Goal: Information Seeking & Learning: Check status

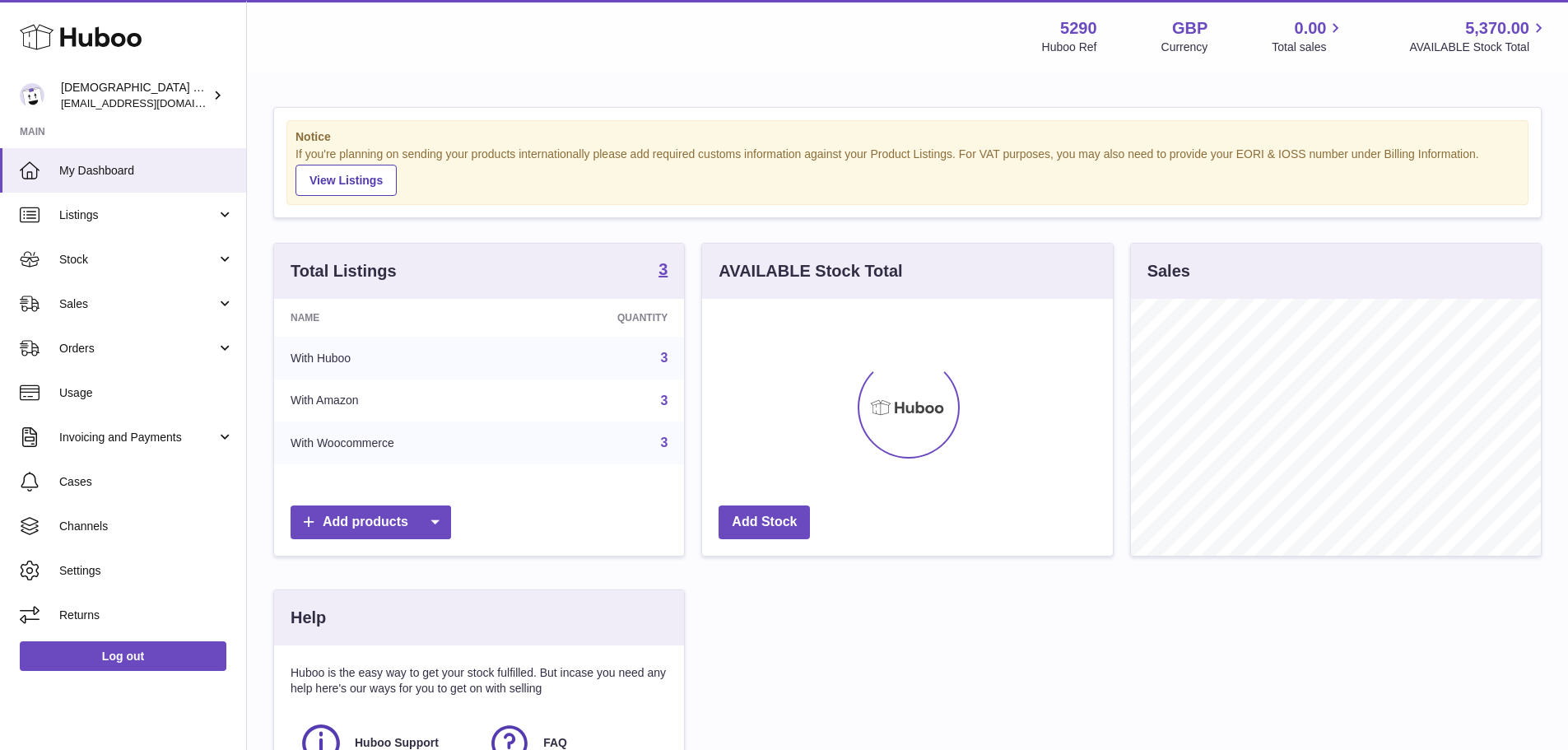
scroll to position [257, 410]
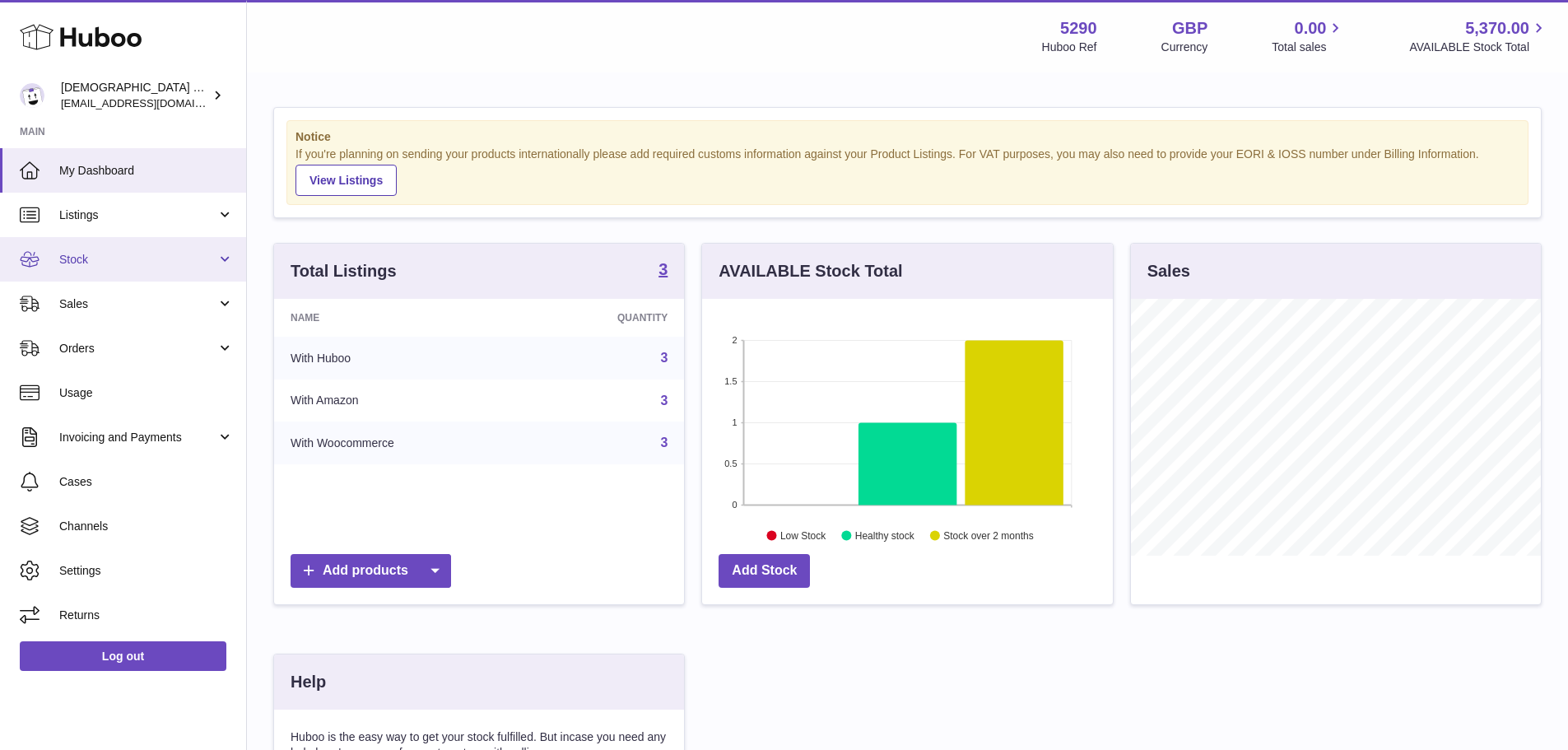
click at [91, 249] on link "Stock" at bounding box center [123, 259] width 246 height 45
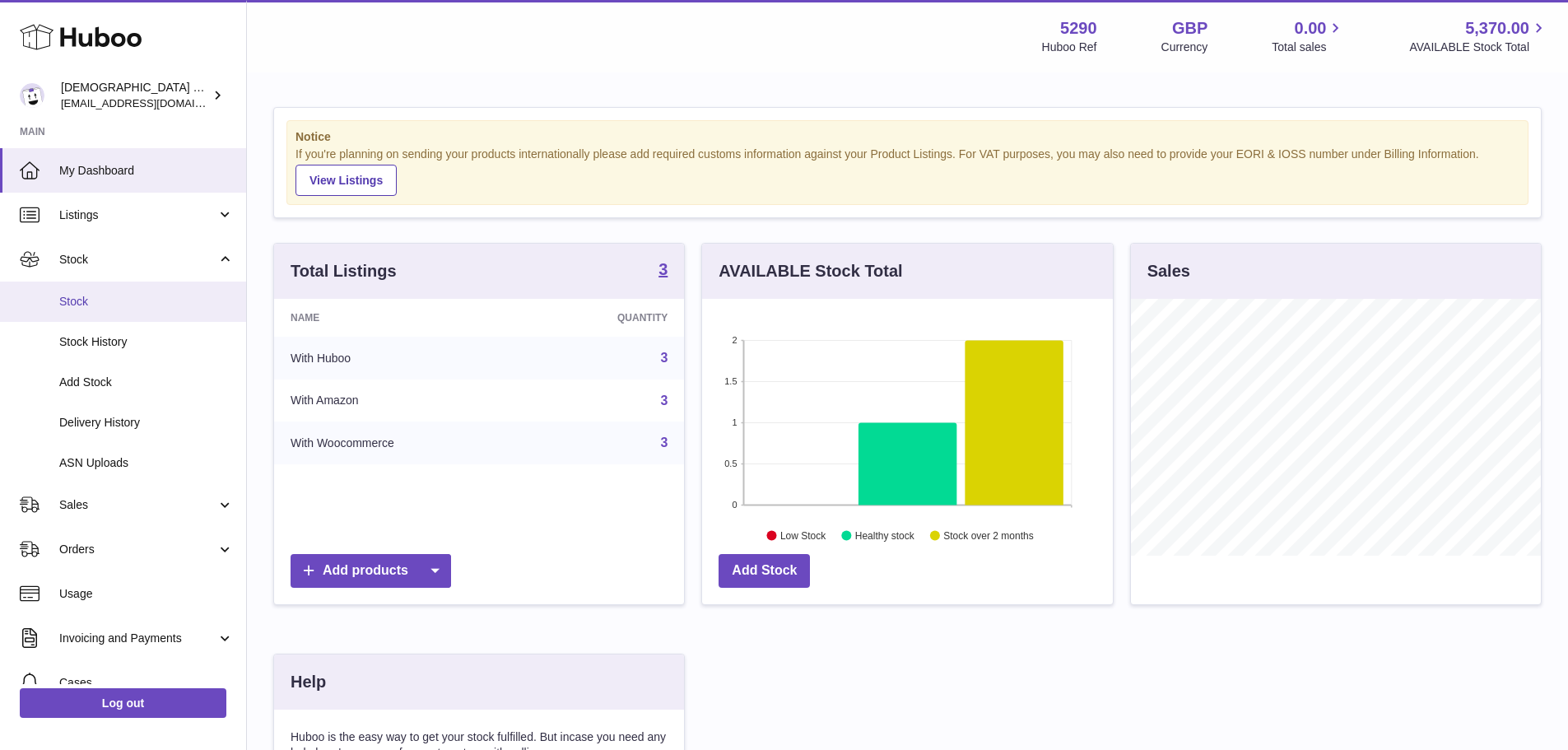
click at [127, 314] on link "Stock" at bounding box center [123, 301] width 246 height 40
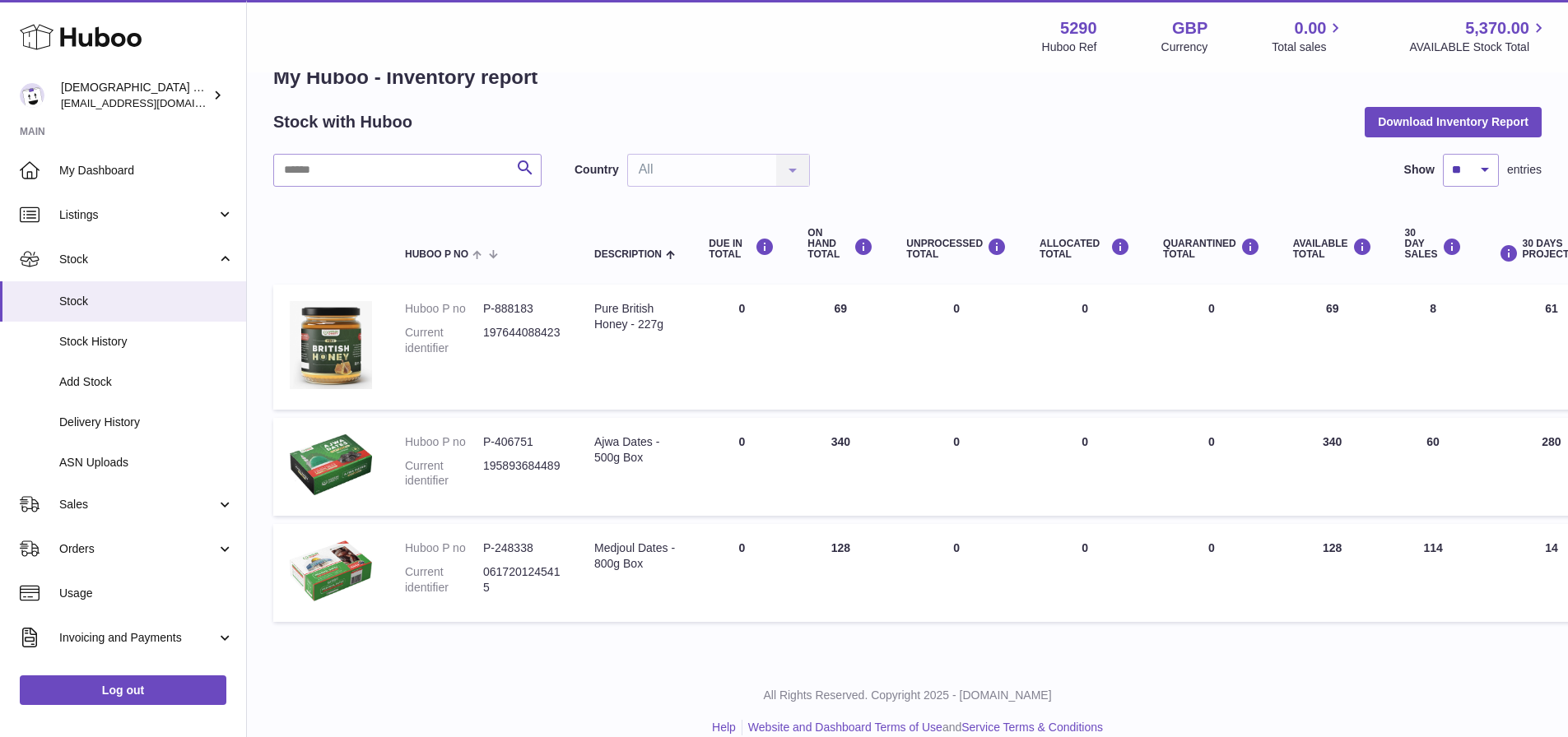
scroll to position [66, 0]
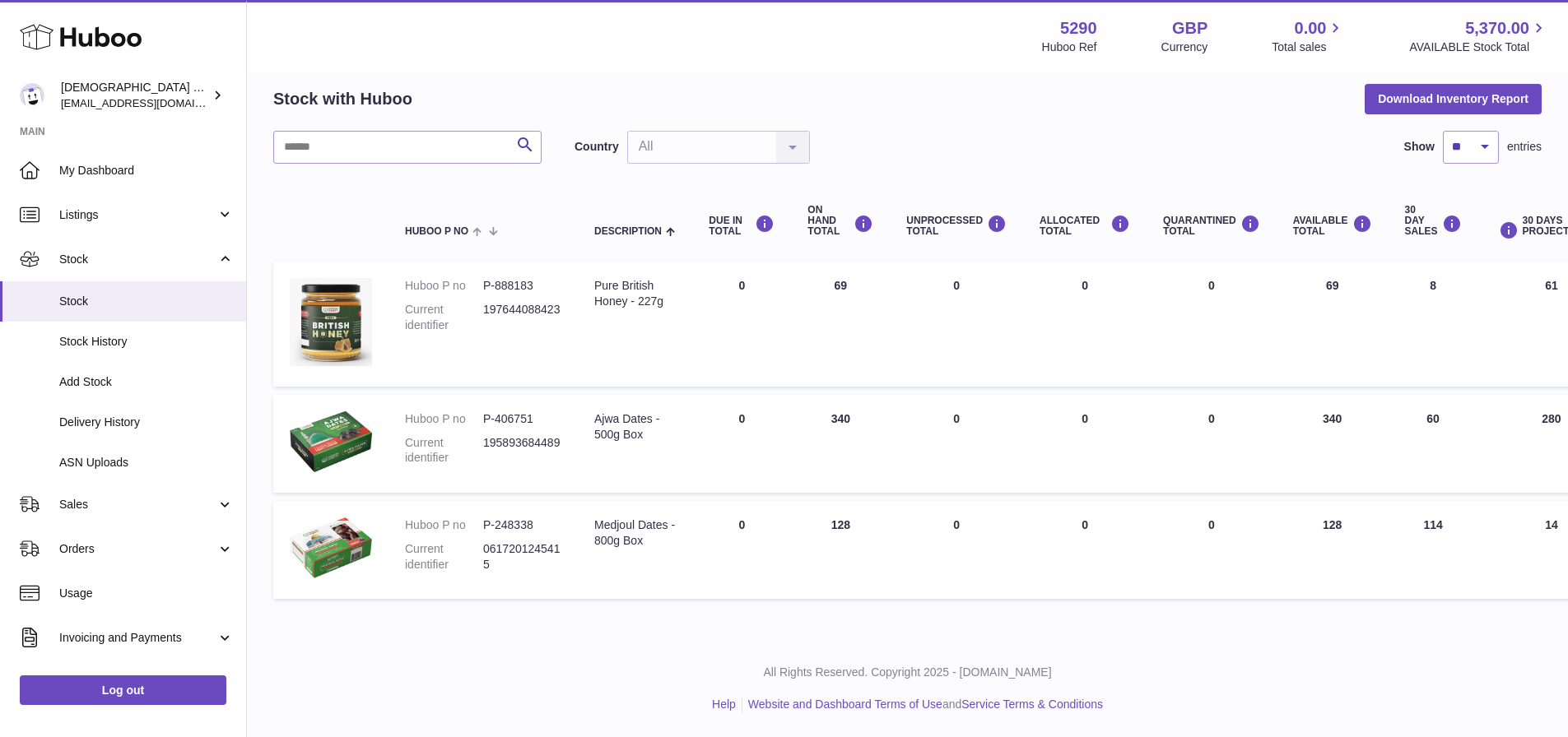
drag, startPoint x: 1476, startPoint y: 533, endPoint x: 1411, endPoint y: 530, distance: 65.1
click at [1412, 530] on td "30 DAY SALES 114" at bounding box center [1433, 550] width 90 height 97
click at [1465, 591] on td "30 DAY SALES 114" at bounding box center [1433, 550] width 90 height 97
drag, startPoint x: 1346, startPoint y: 530, endPoint x: 1293, endPoint y: 516, distance: 54.8
click at [1293, 515] on td "AVAILABLE Total 128" at bounding box center [1332, 550] width 112 height 97
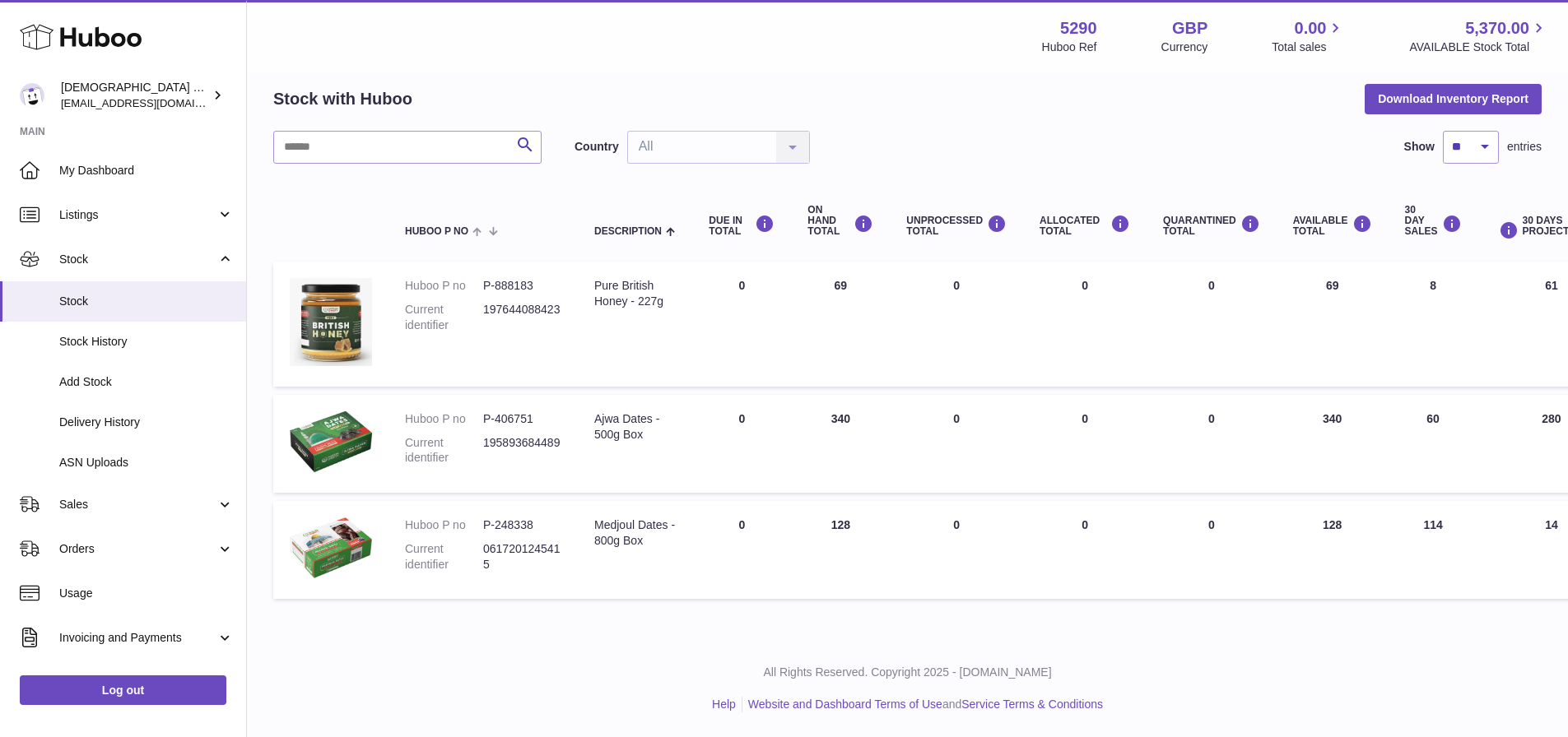
click at [1329, 537] on td "AVAILABLE Total 128" at bounding box center [1332, 550] width 112 height 97
drag, startPoint x: 1404, startPoint y: 527, endPoint x: 1457, endPoint y: 525, distance: 53.0
click at [1439, 525] on td "30 DAY SALES 114" at bounding box center [1433, 550] width 90 height 97
drag, startPoint x: 1552, startPoint y: 525, endPoint x: 1534, endPoint y: 524, distance: 18.0
click at [1535, 524] on td "30 DAYS PROJECTED 14" at bounding box center [1551, 550] width 148 height 97
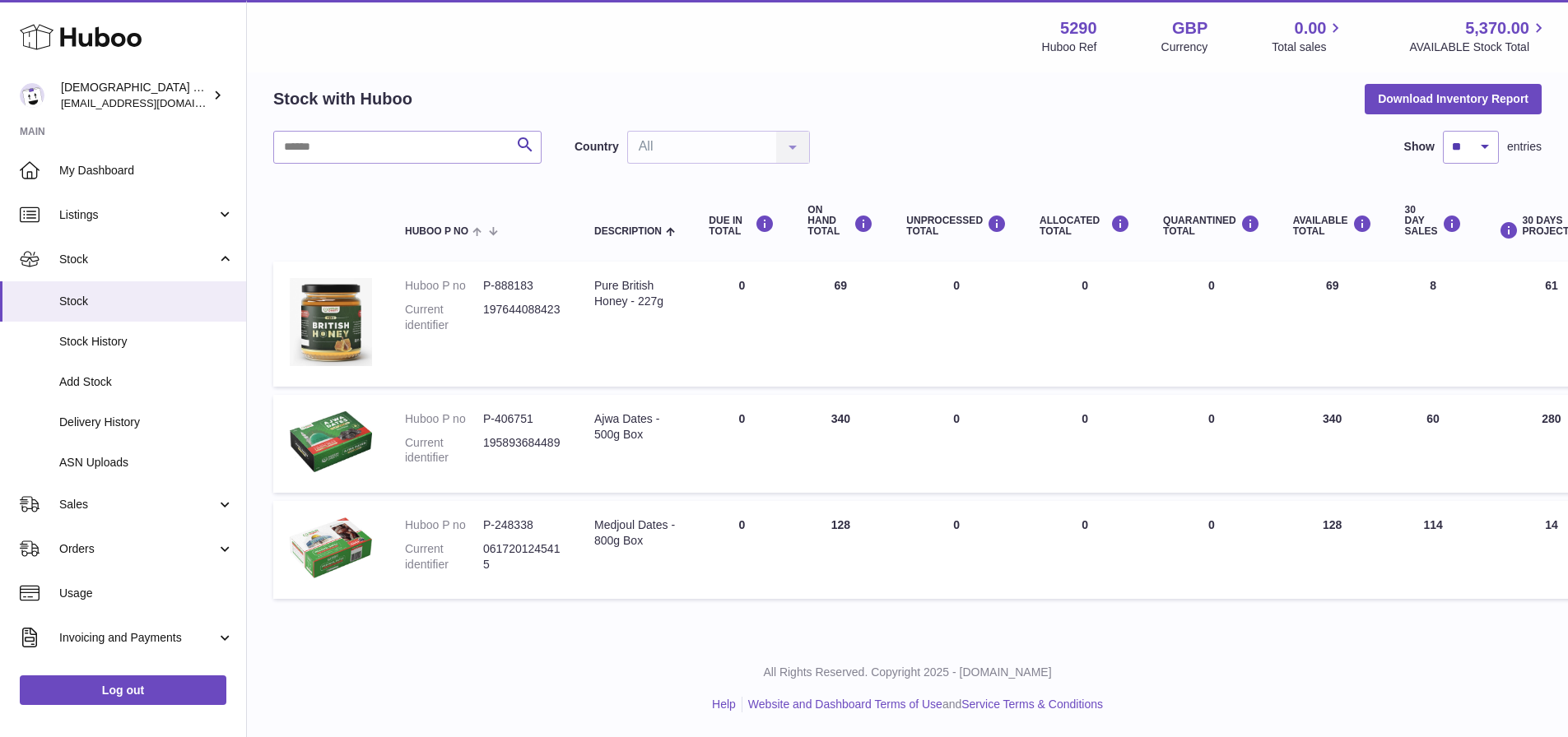
click at [1489, 540] on td "30 DAYS PROJECTED 14" at bounding box center [1551, 550] width 148 height 97
click at [1555, 531] on td "30 DAYS PROJECTED 14" at bounding box center [1551, 550] width 148 height 97
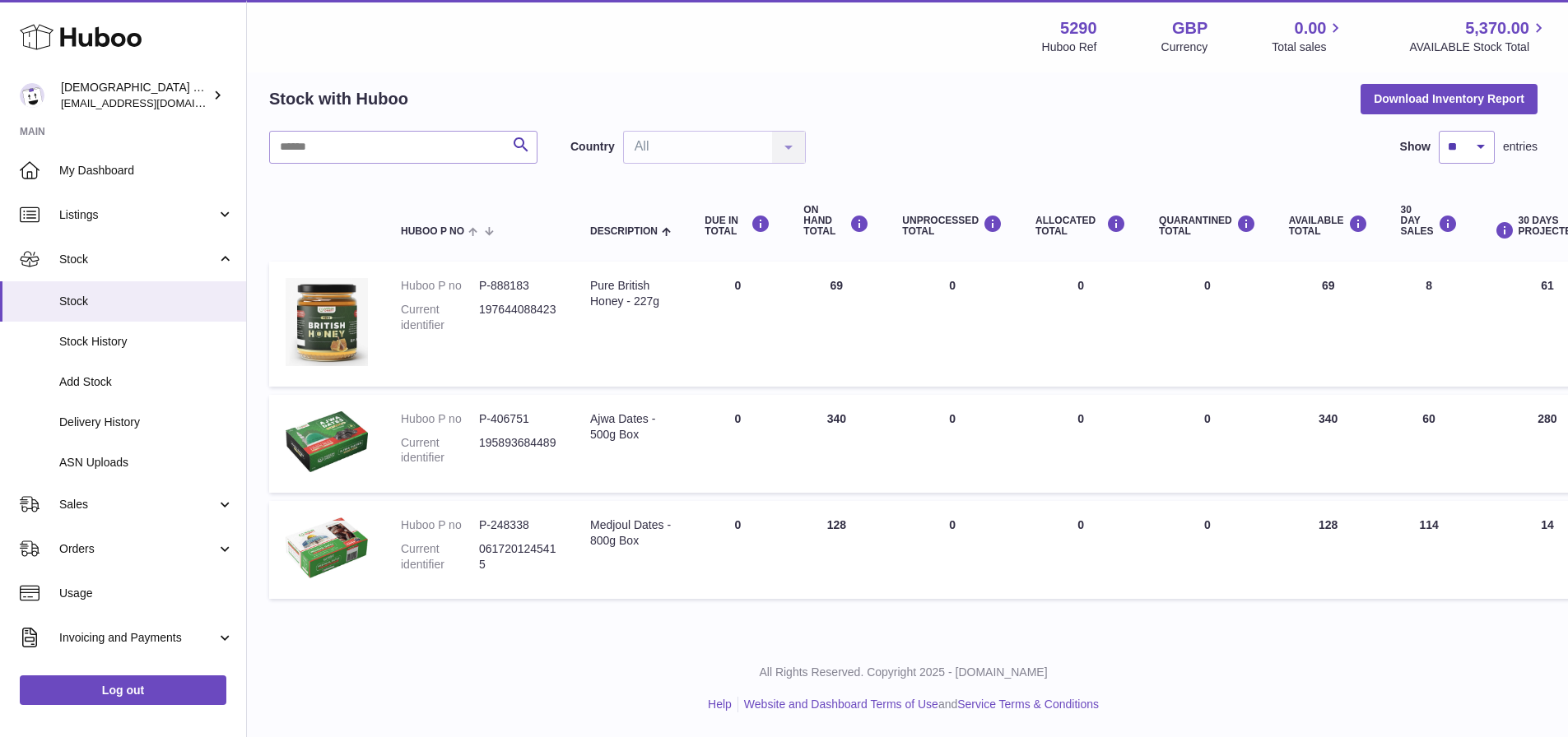
drag, startPoint x: 1560, startPoint y: 525, endPoint x: 1488, endPoint y: 534, distance: 72.6
click at [1526, 524] on td "30 DAYS PROJECTED 14" at bounding box center [1548, 550] width 148 height 97
click at [1455, 552] on td "30 DAY SALES 114" at bounding box center [1429, 550] width 90 height 97
click at [831, 523] on td "ON HAND Total 128" at bounding box center [836, 550] width 98 height 97
click at [1192, 539] on td "QUARANTINED Total 0" at bounding box center [1208, 550] width 130 height 97
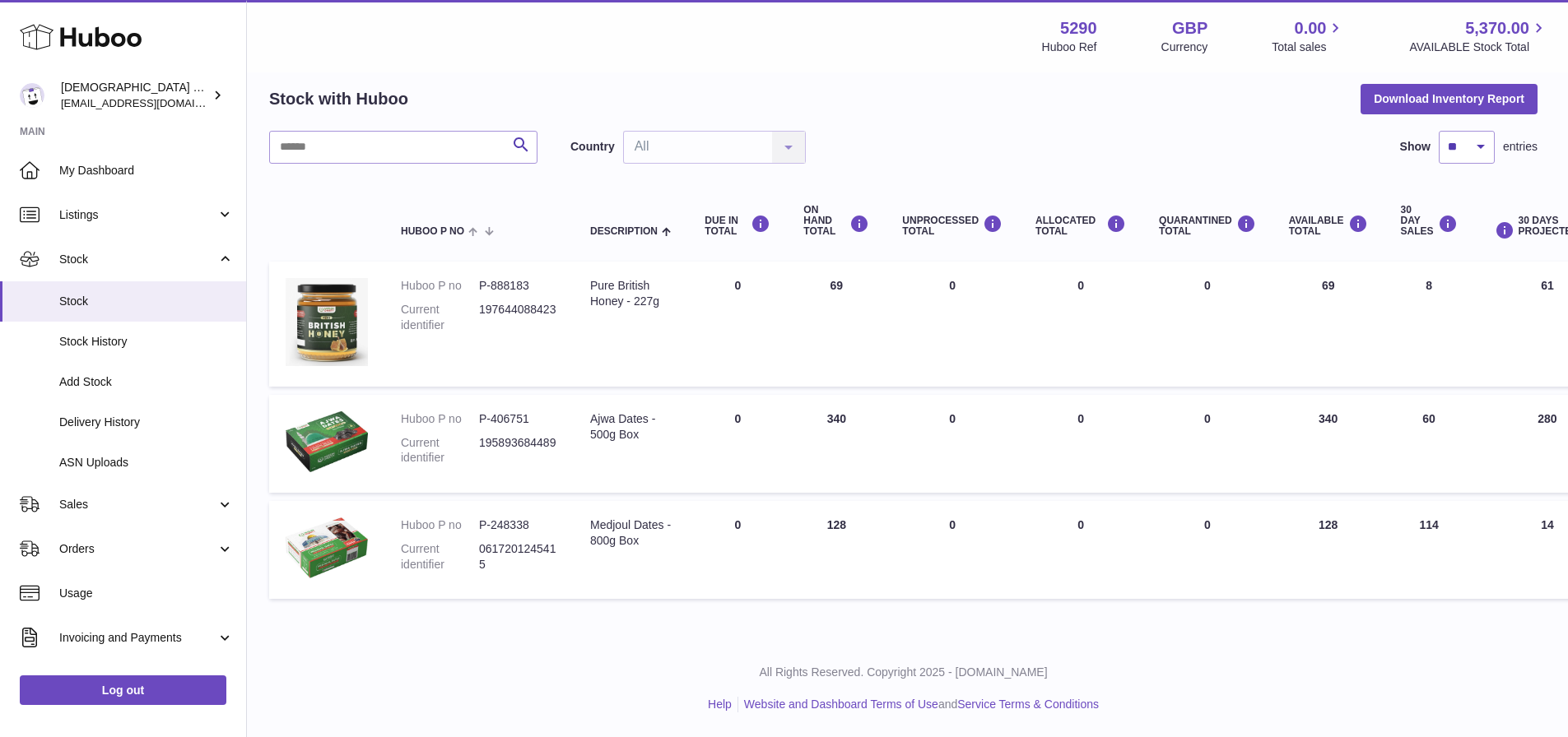
drag, startPoint x: 1146, startPoint y: 548, endPoint x: 1267, endPoint y: 550, distance: 121.0
click at [1147, 548] on td "QUARANTINED Total 0" at bounding box center [1208, 550] width 130 height 97
click at [1299, 549] on td "AVAILABLE Total 128" at bounding box center [1328, 550] width 112 height 97
drag, startPoint x: 1366, startPoint y: 493, endPoint x: 1322, endPoint y: 491, distance: 44.0
click at [1342, 490] on table "Huboo P no Description DUE IN TOTAL ON HAND Total UNPROCESSED Total ALLOCATED T…" at bounding box center [1027, 394] width 1515 height 427
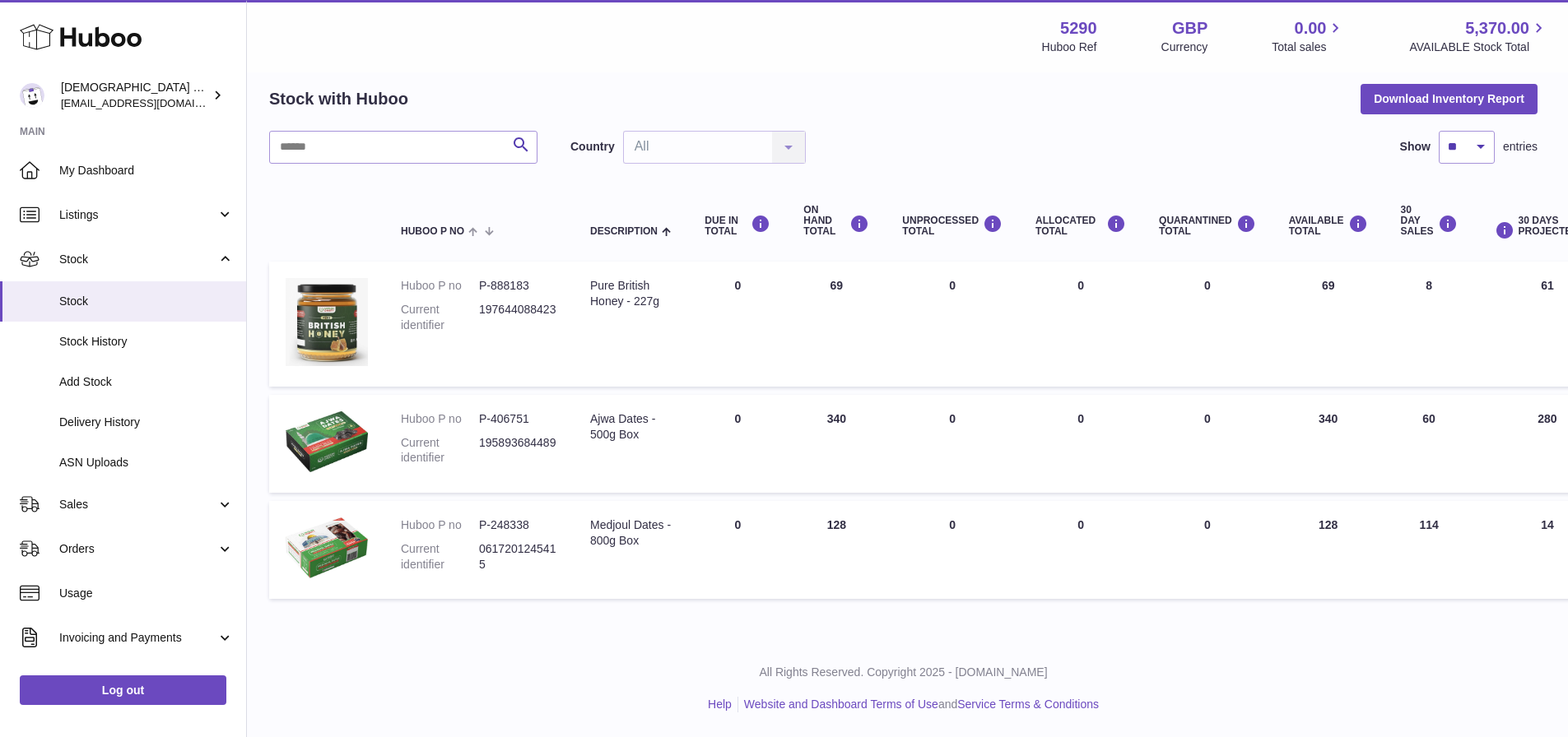
click at [1251, 526] on td "QUARANTINED Total 0" at bounding box center [1208, 550] width 130 height 97
drag, startPoint x: 1343, startPoint y: 524, endPoint x: 1324, endPoint y: 522, distance: 19.1
click at [1327, 522] on td "AVAILABLE Total 128" at bounding box center [1328, 550] width 112 height 97
click at [1419, 526] on td "30 DAY SALES 114" at bounding box center [1429, 550] width 90 height 97
drag, startPoint x: 1442, startPoint y: 522, endPoint x: 1388, endPoint y: 540, distance: 56.9
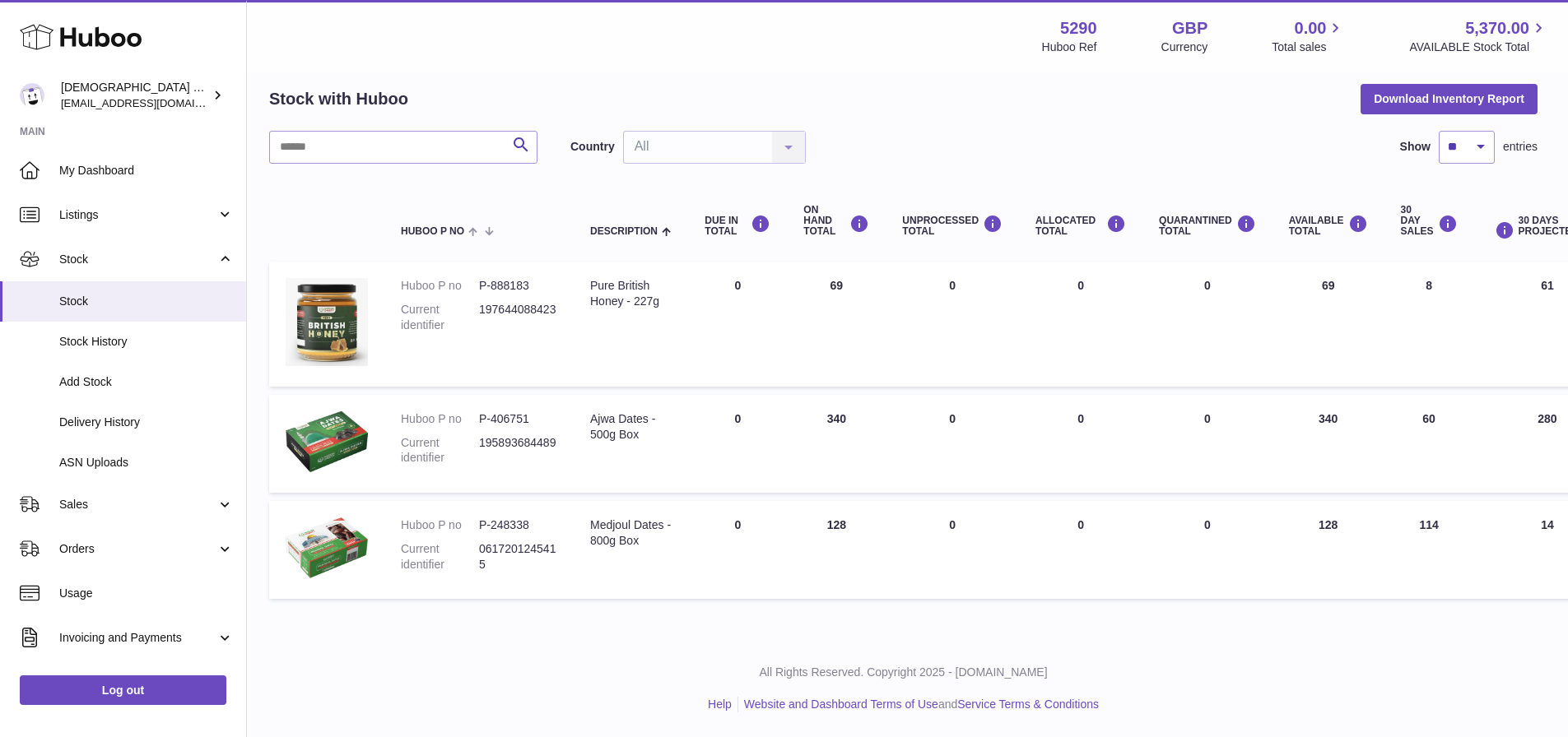
click at [1389, 522] on td "30 DAY SALES 114" at bounding box center [1429, 550] width 90 height 97
click at [1389, 541] on td "30 DAY SALES 114" at bounding box center [1429, 550] width 90 height 97
drag, startPoint x: 1443, startPoint y: 519, endPoint x: 1380, endPoint y: 519, distance: 63.0
click at [1380, 519] on tr "Huboo P no P-248338 Current identifier 0617201245415 Description Medjoul Dates …" at bounding box center [1027, 550] width 1515 height 97
drag, startPoint x: 1540, startPoint y: 524, endPoint x: 1551, endPoint y: 524, distance: 11.0
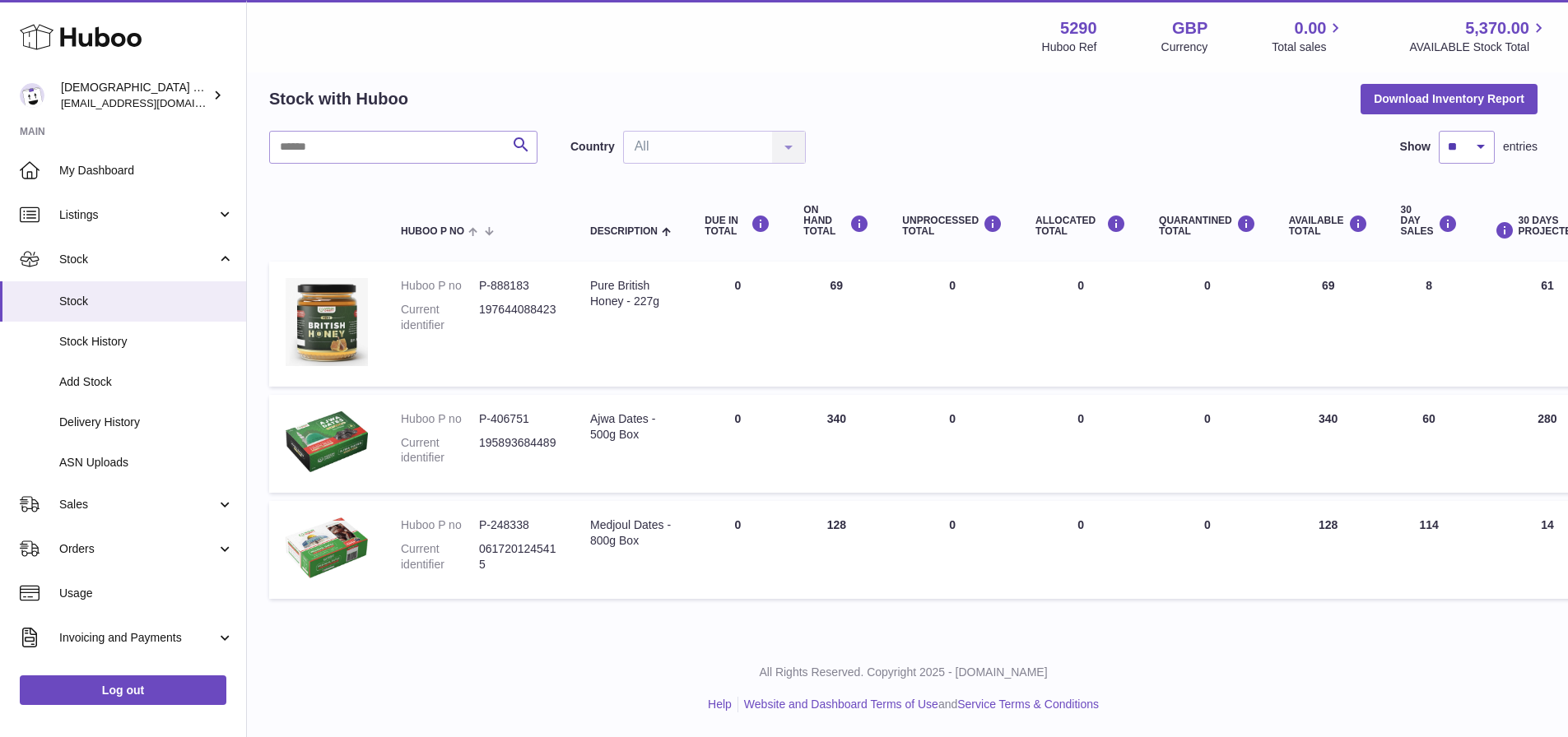
click at [1551, 524] on td "30 DAYS PROJECTED 14" at bounding box center [1548, 550] width 148 height 97
click at [1549, 540] on td "30 DAYS PROJECTED 14" at bounding box center [1548, 550] width 148 height 97
drag, startPoint x: 1460, startPoint y: 531, endPoint x: 1204, endPoint y: 519, distance: 256.3
click at [1240, 514] on tr "Huboo P no P-248338 Current identifier 0617201245415 Description Medjoul Dates …" at bounding box center [1027, 550] width 1515 height 97
click at [1077, 533] on td "ALLOCATED Total 0" at bounding box center [1081, 550] width 123 height 97
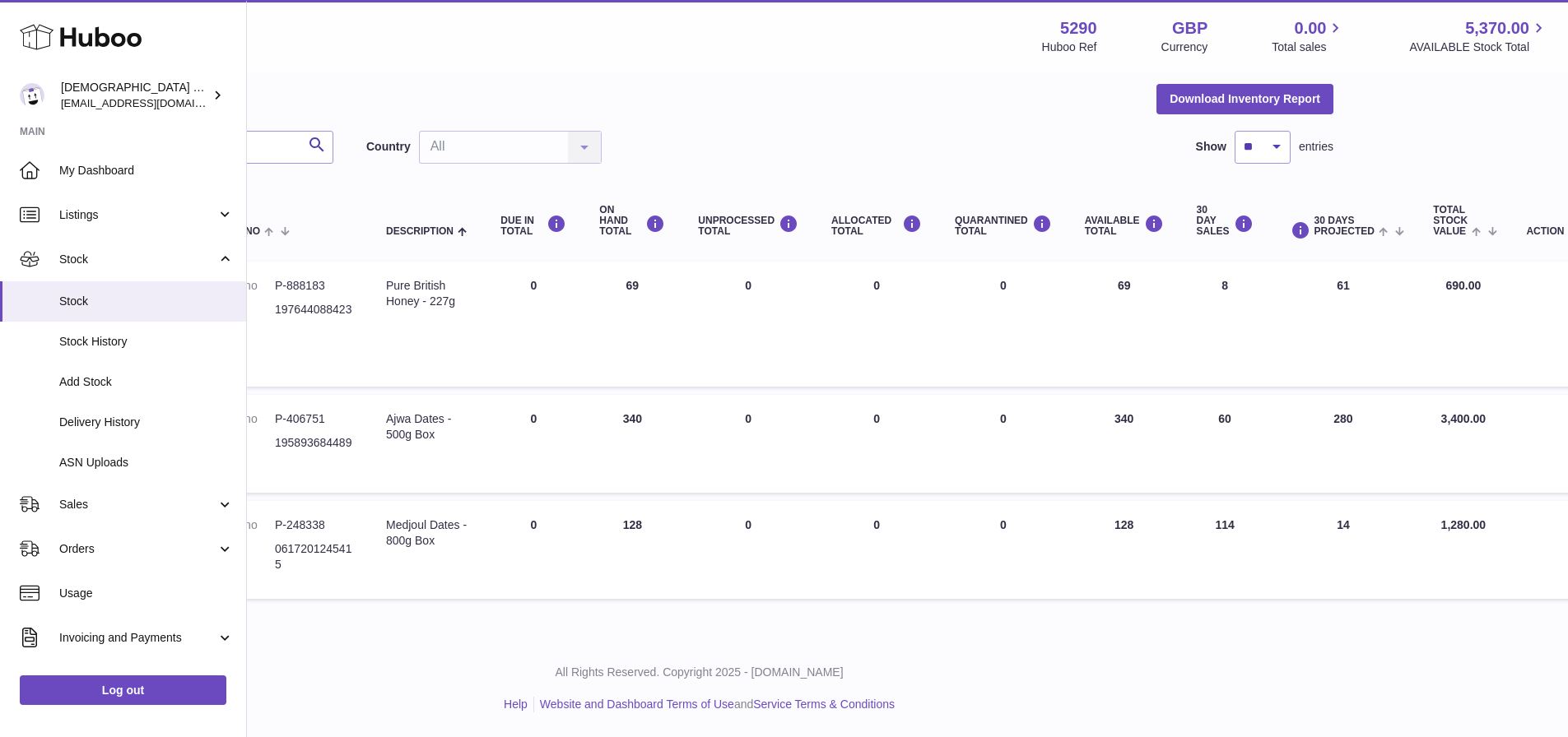
drag, startPoint x: 721, startPoint y: 524, endPoint x: 1562, endPoint y: 531, distance: 841.0
click at [1562, 531] on tr "Huboo P no P-248338 Current identifier 0617201245415 Description Medjoul Dates …" at bounding box center [823, 550] width 1515 height 97
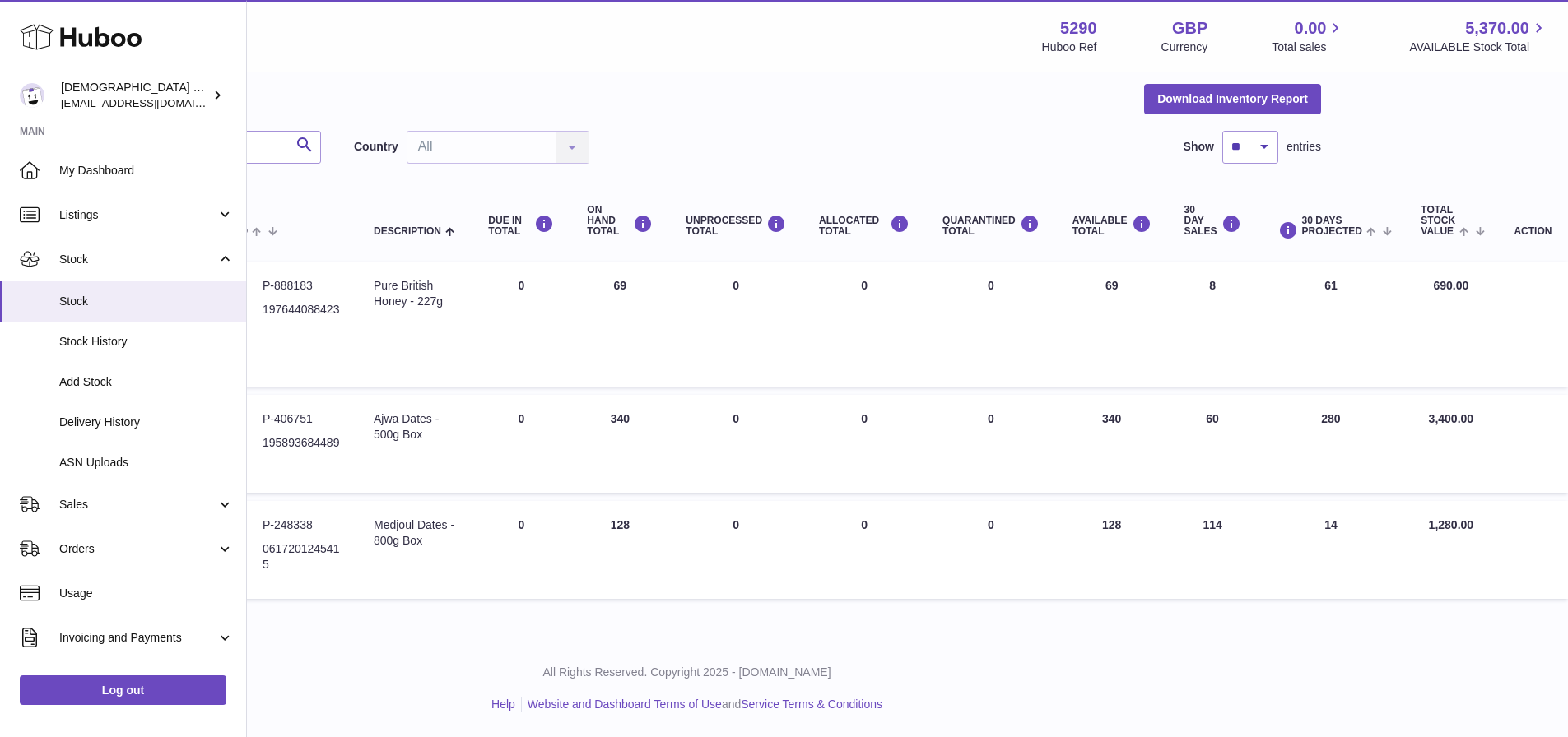
click at [1396, 559] on td "30 DAYS PROJECTED 14" at bounding box center [1331, 550] width 148 height 97
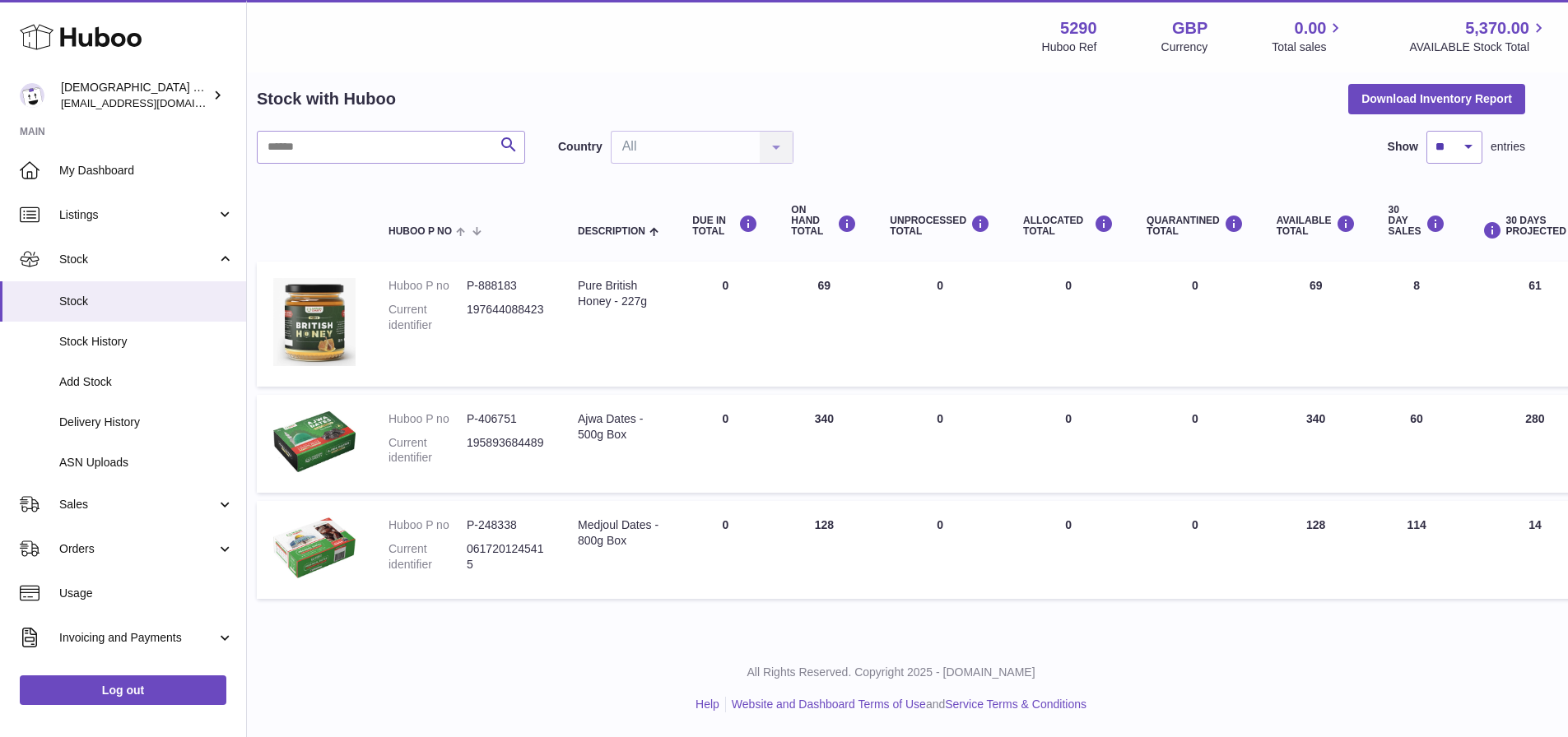
scroll to position [66, 0]
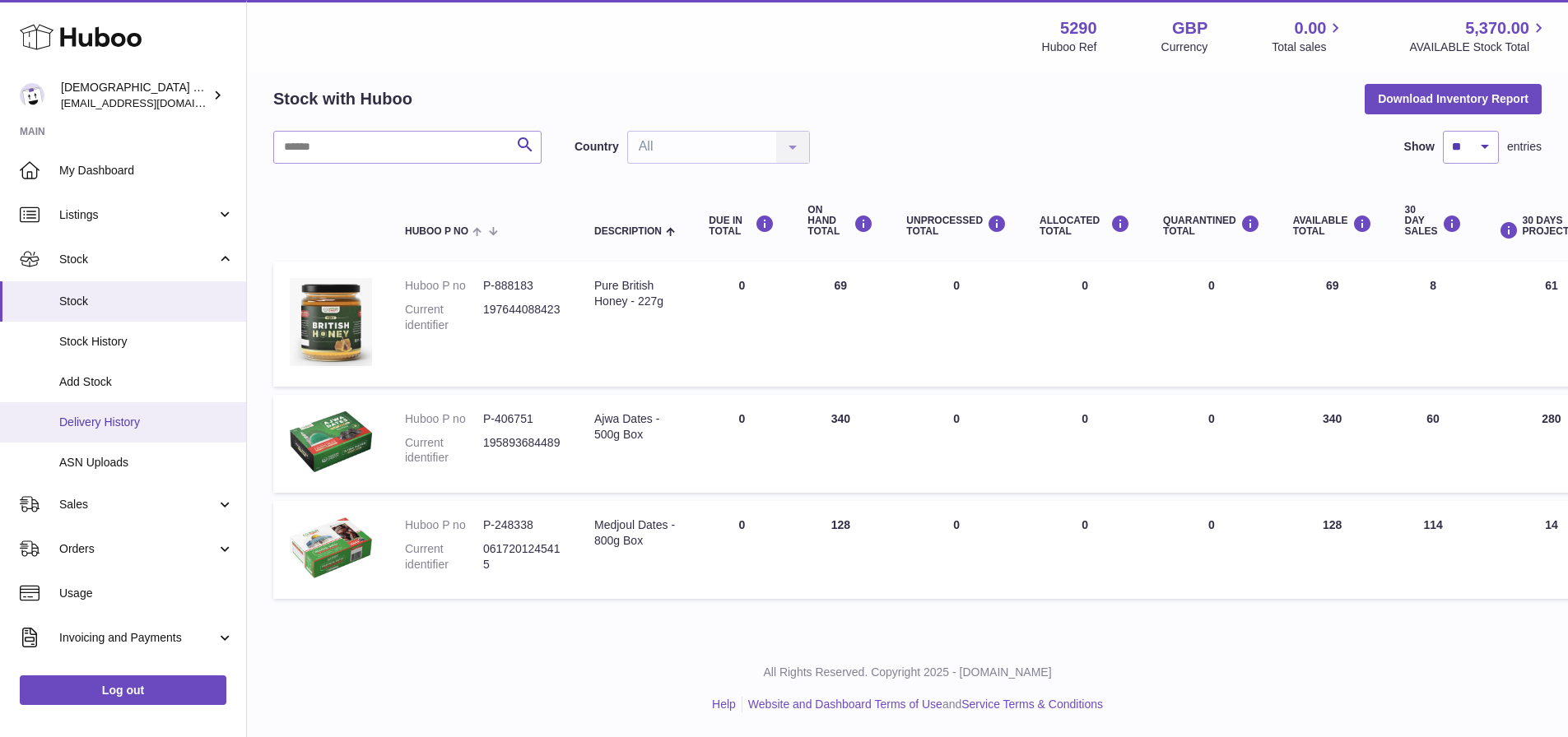
click at [128, 420] on span "Delivery History" at bounding box center [147, 422] width 175 height 16
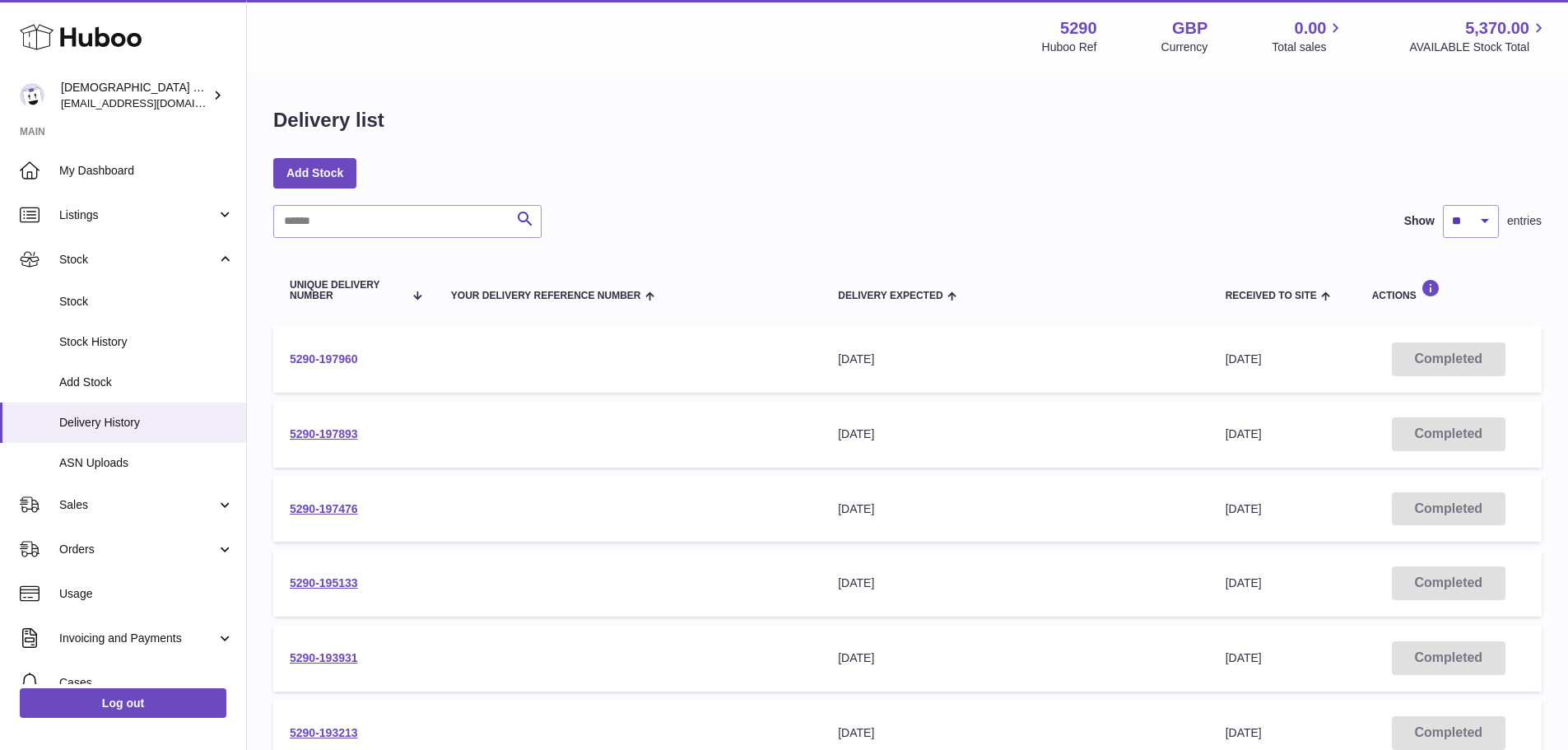
click at [305, 356] on link "5290-197960" at bounding box center [324, 358] width 69 height 13
click at [329, 434] on link "5290-197893" at bounding box center [324, 433] width 69 height 13
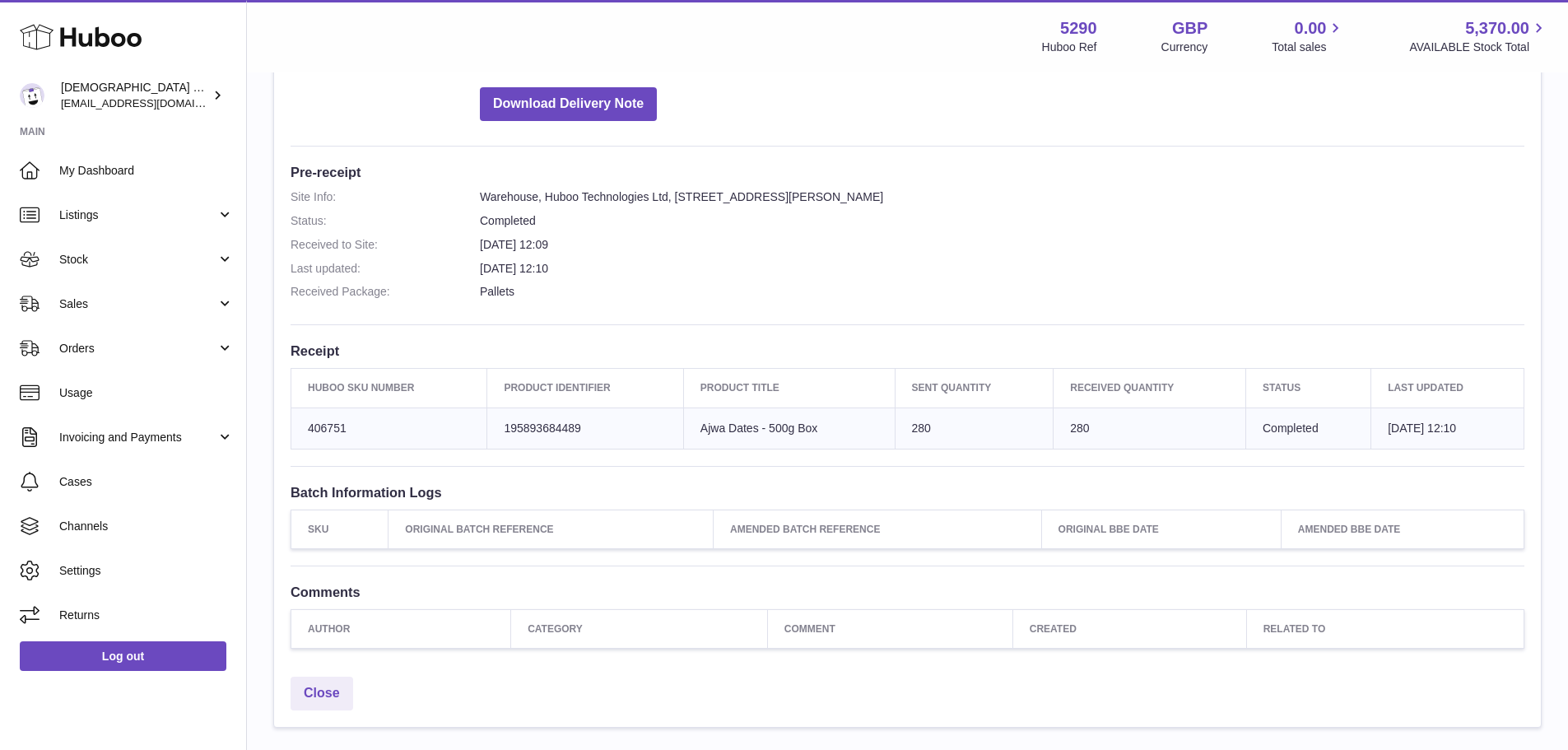
scroll to position [330, 0]
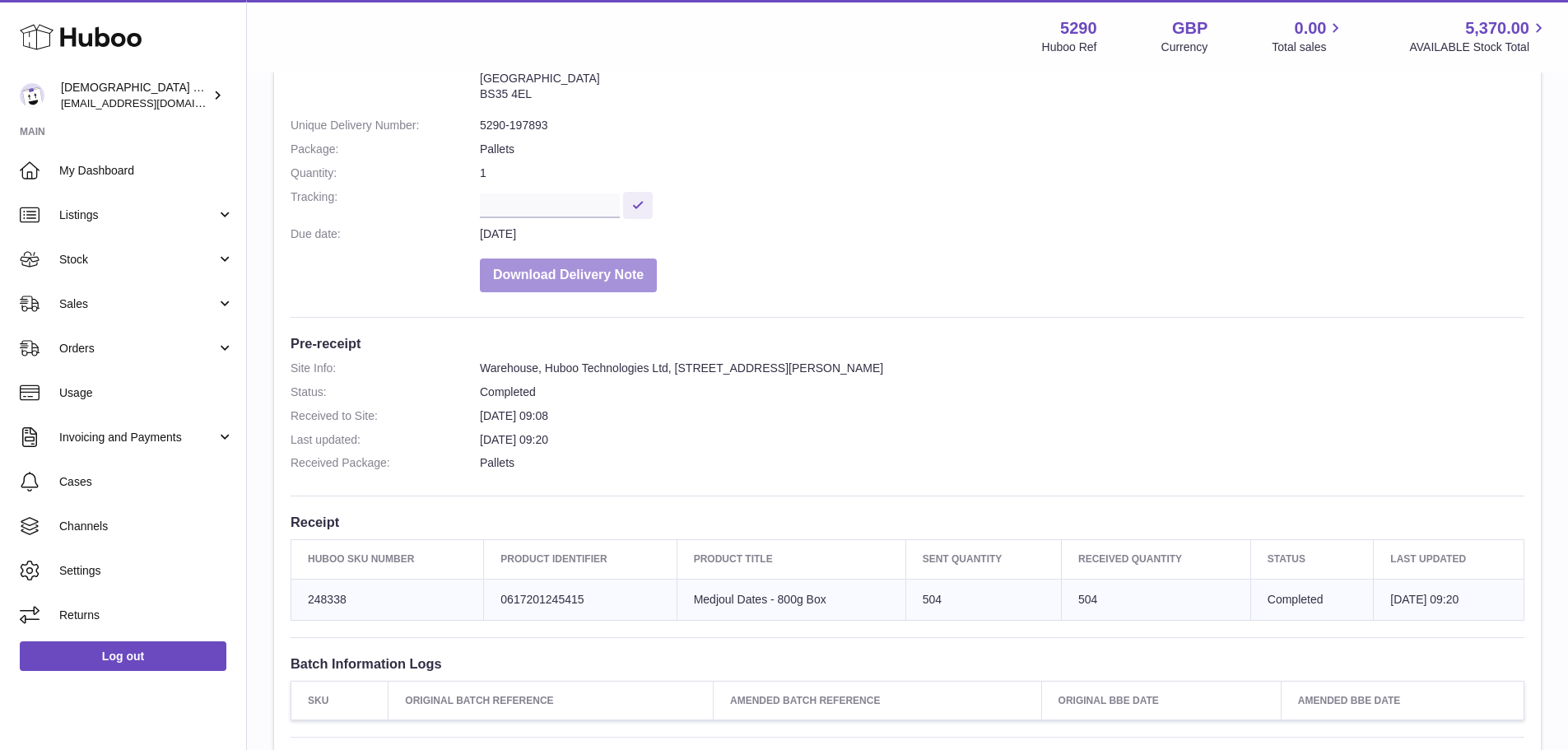
scroll to position [436, 0]
